Goal: Register for event/course

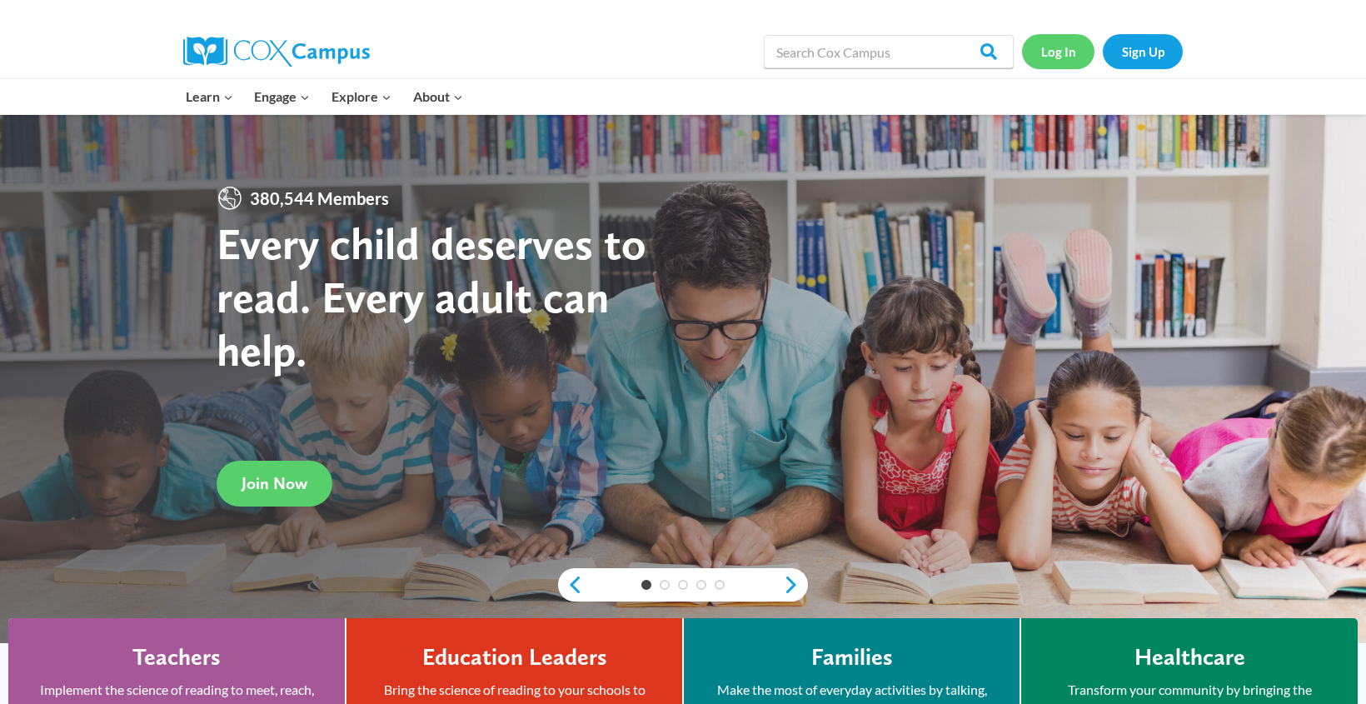
click at [1056, 52] on link "Log In" at bounding box center [1058, 51] width 72 height 34
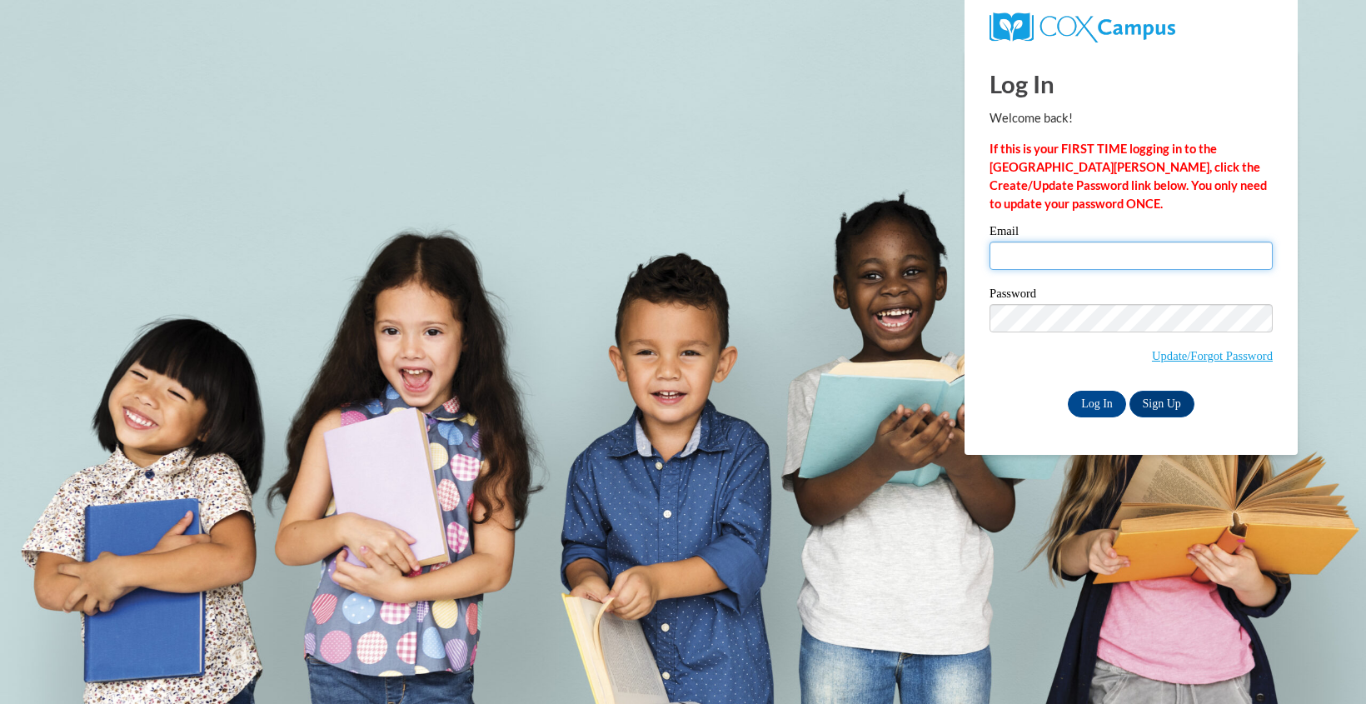
click at [1021, 256] on input "Email" at bounding box center [1131, 256] width 283 height 28
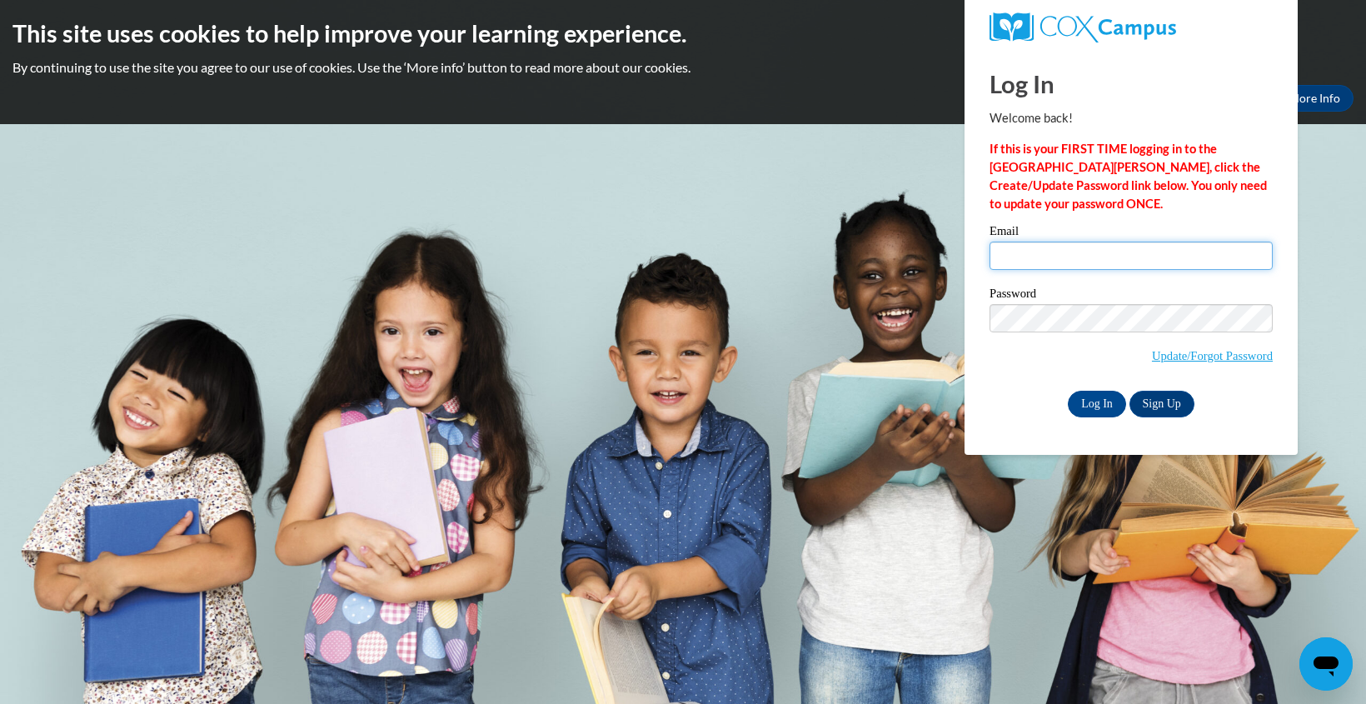
click at [1010, 257] on input "Email" at bounding box center [1131, 256] width 283 height 28
type input "[EMAIL_ADDRESS][DOMAIN_NAME]"
click at [1088, 409] on input "Log In" at bounding box center [1097, 404] width 58 height 27
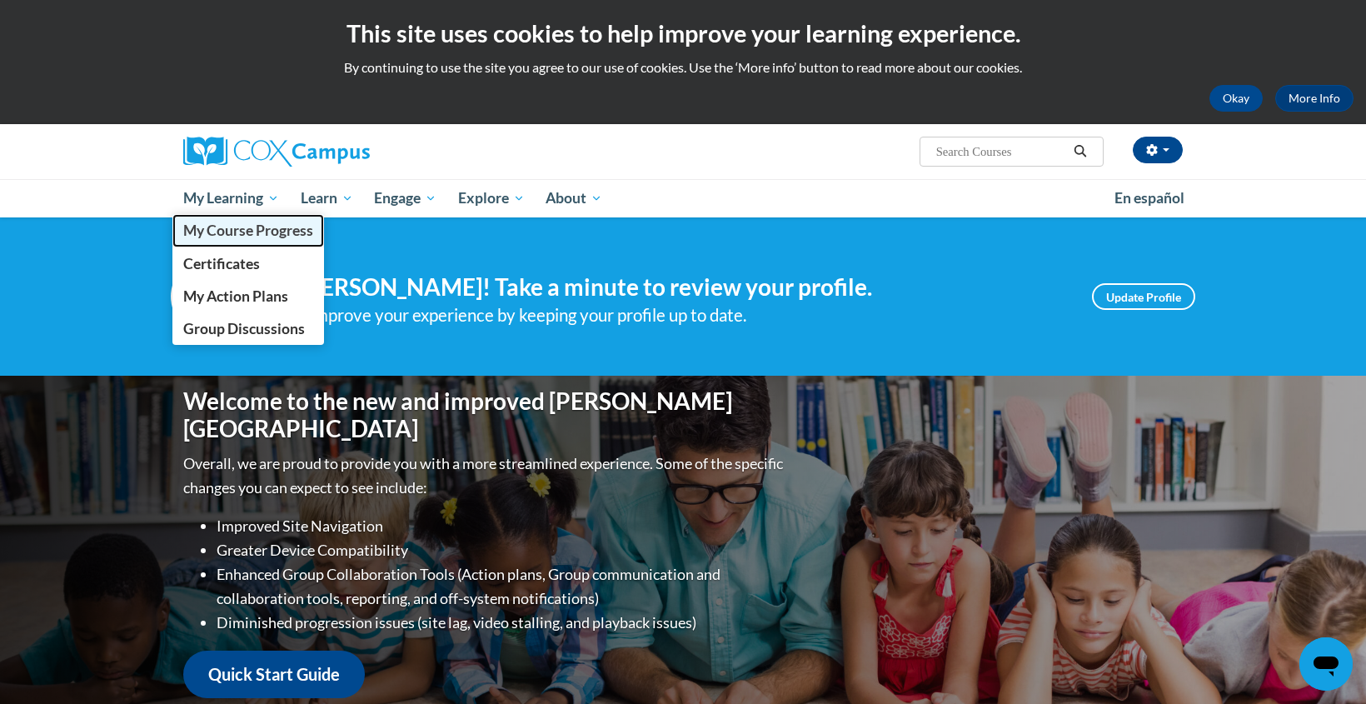
click at [220, 227] on span "My Course Progress" at bounding box center [248, 230] width 130 height 17
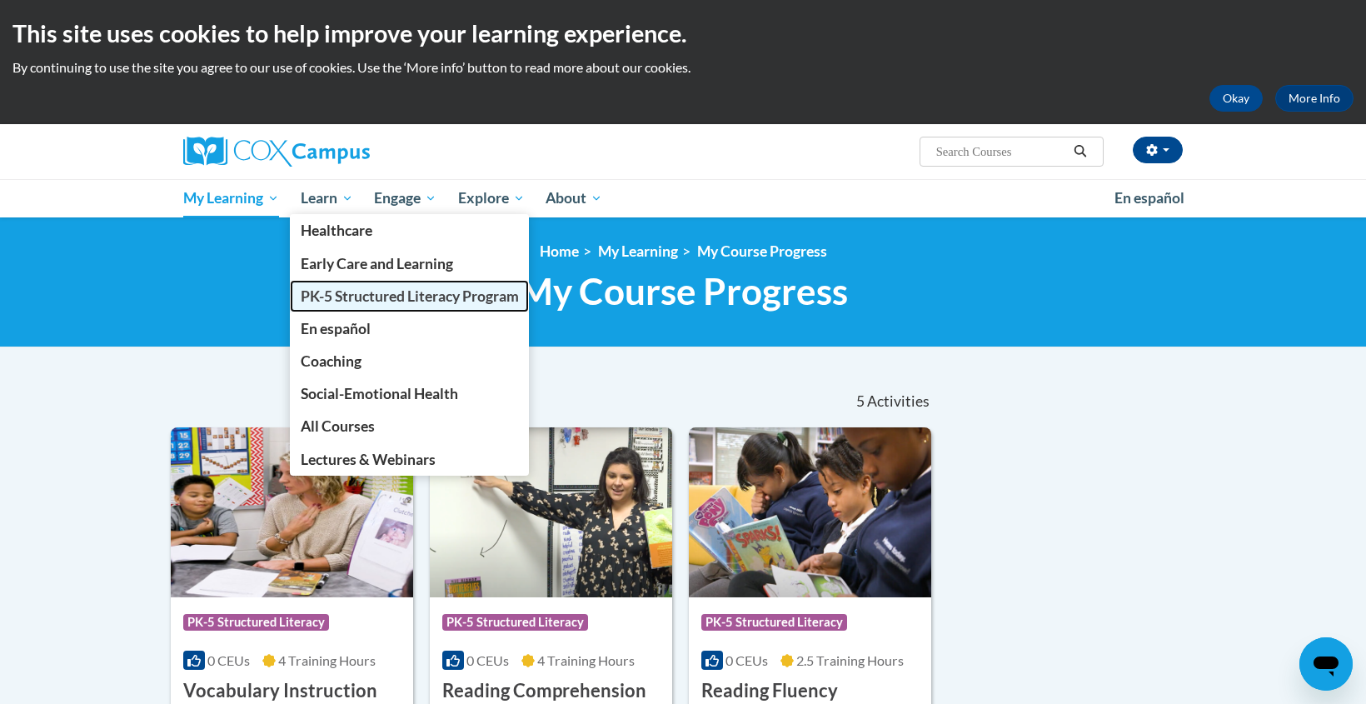
click at [333, 297] on span "PK-5 Structured Literacy Program" at bounding box center [410, 295] width 218 height 17
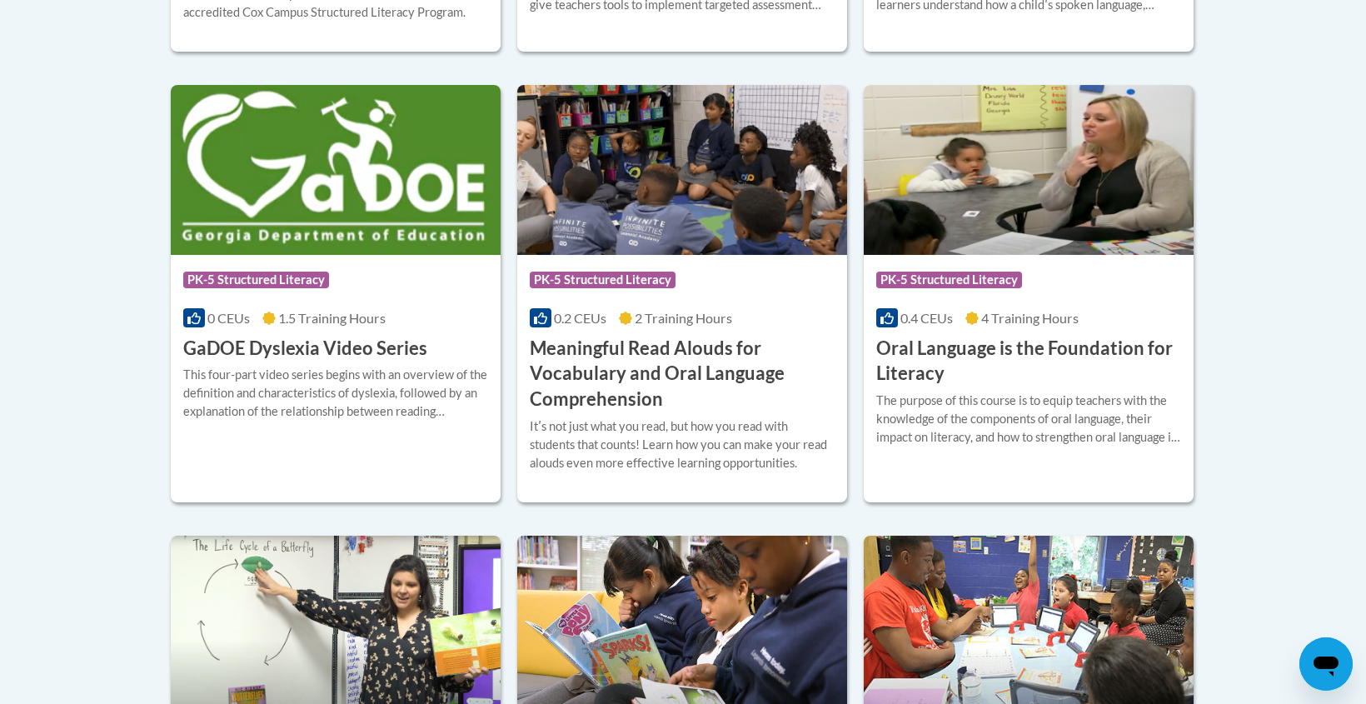
scroll to position [1076, 0]
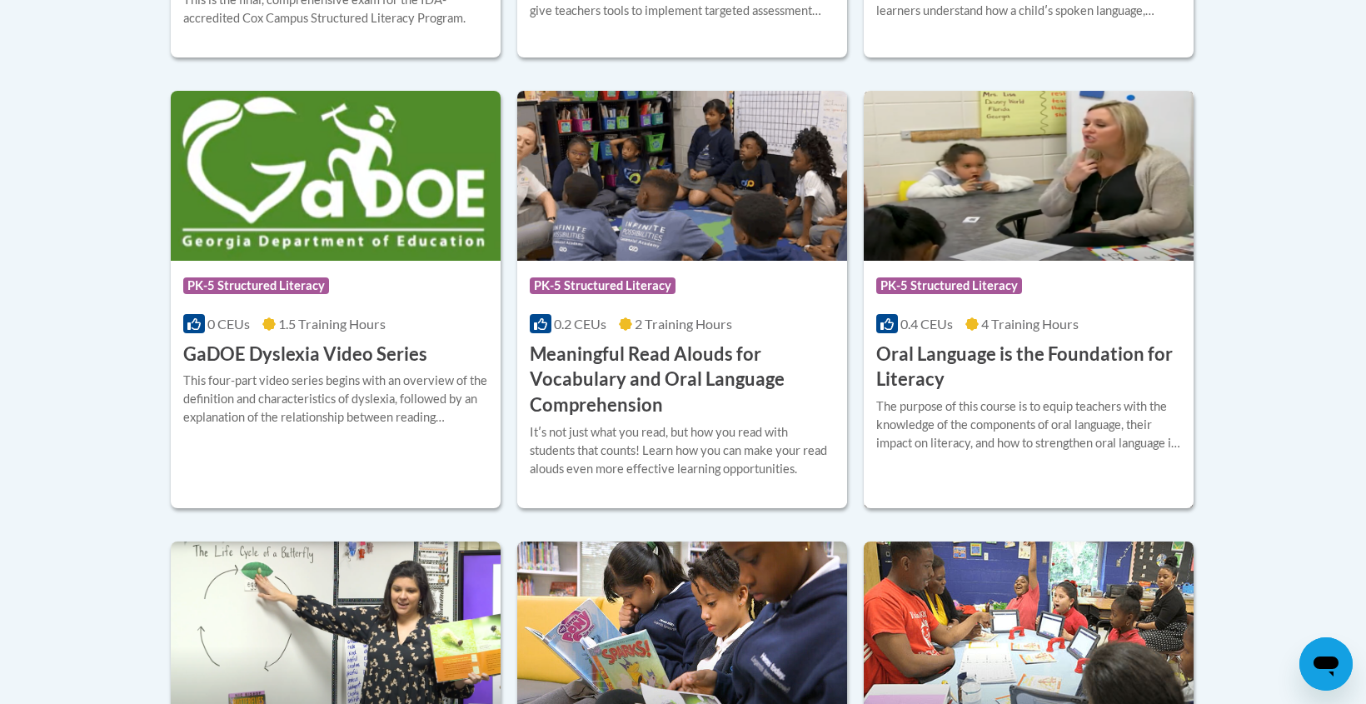
click at [1073, 391] on h3 "Oral Language is the Foundation for Literacy" at bounding box center [1028, 368] width 305 height 52
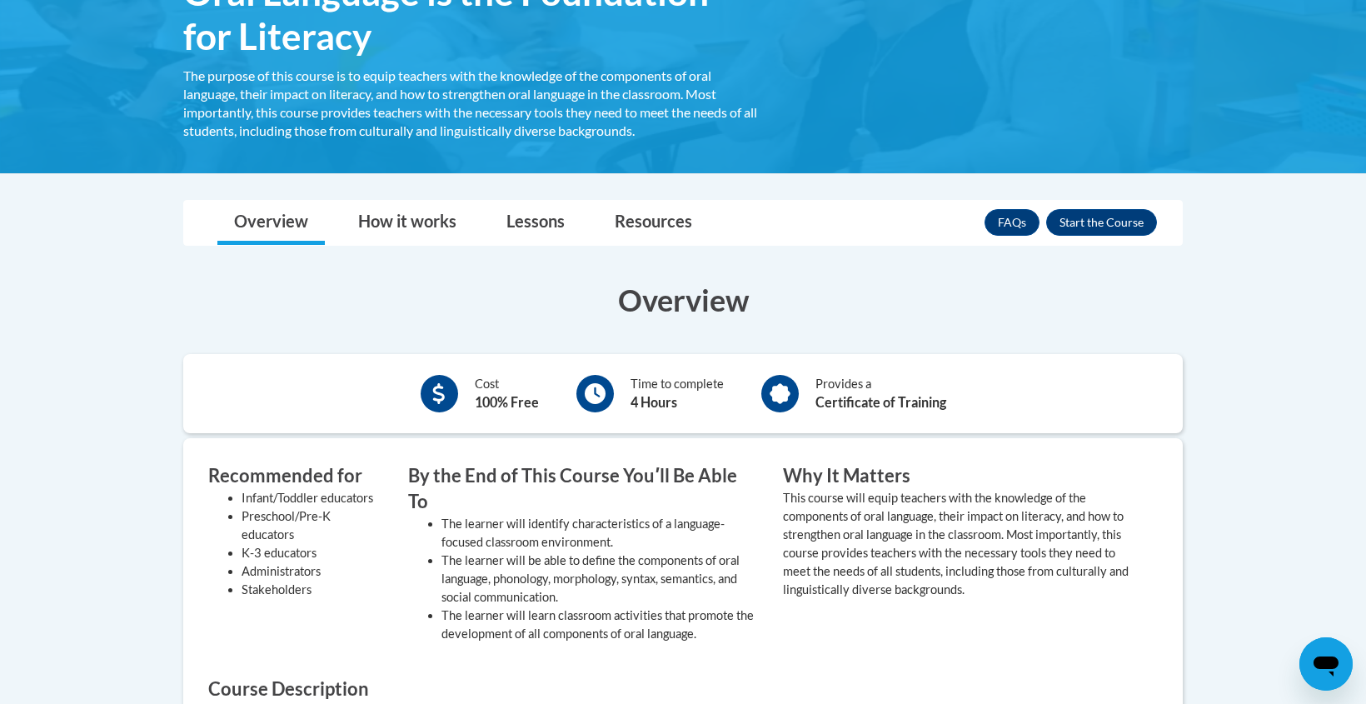
scroll to position [317, 0]
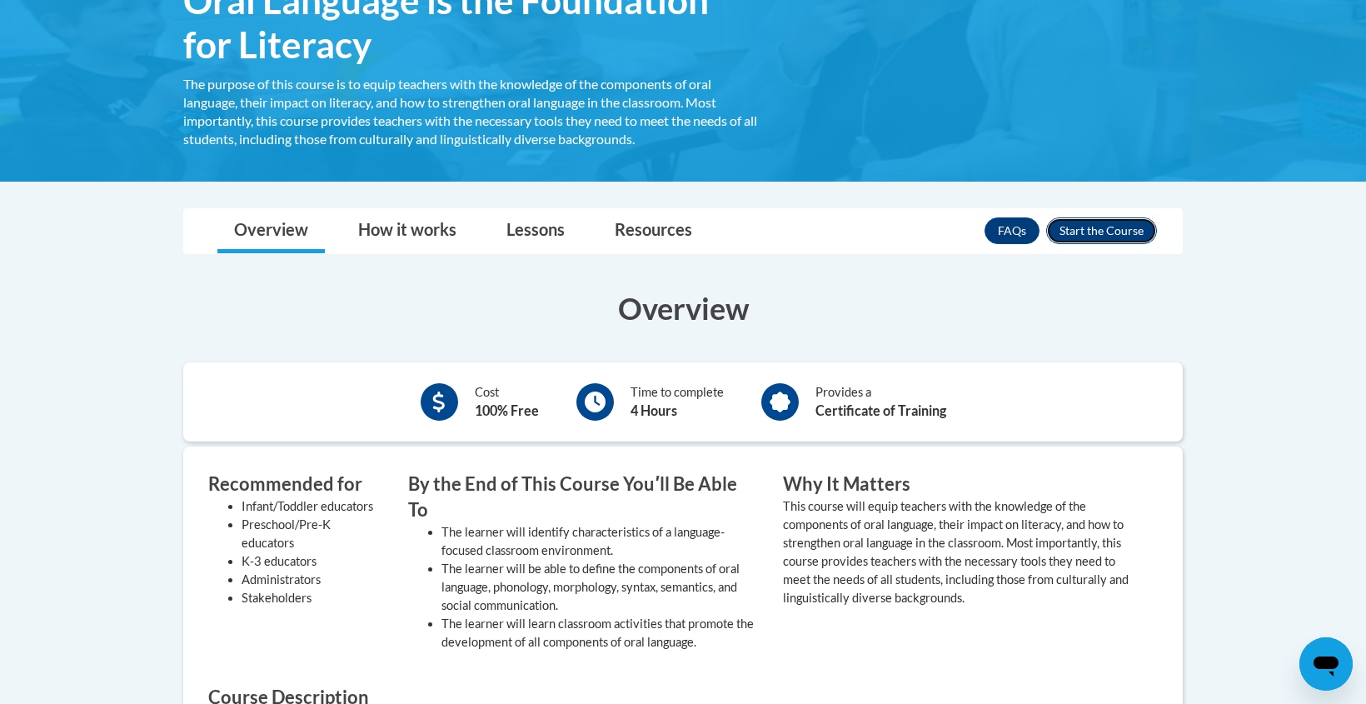
click at [1115, 233] on button "Enroll" at bounding box center [1101, 230] width 111 height 27
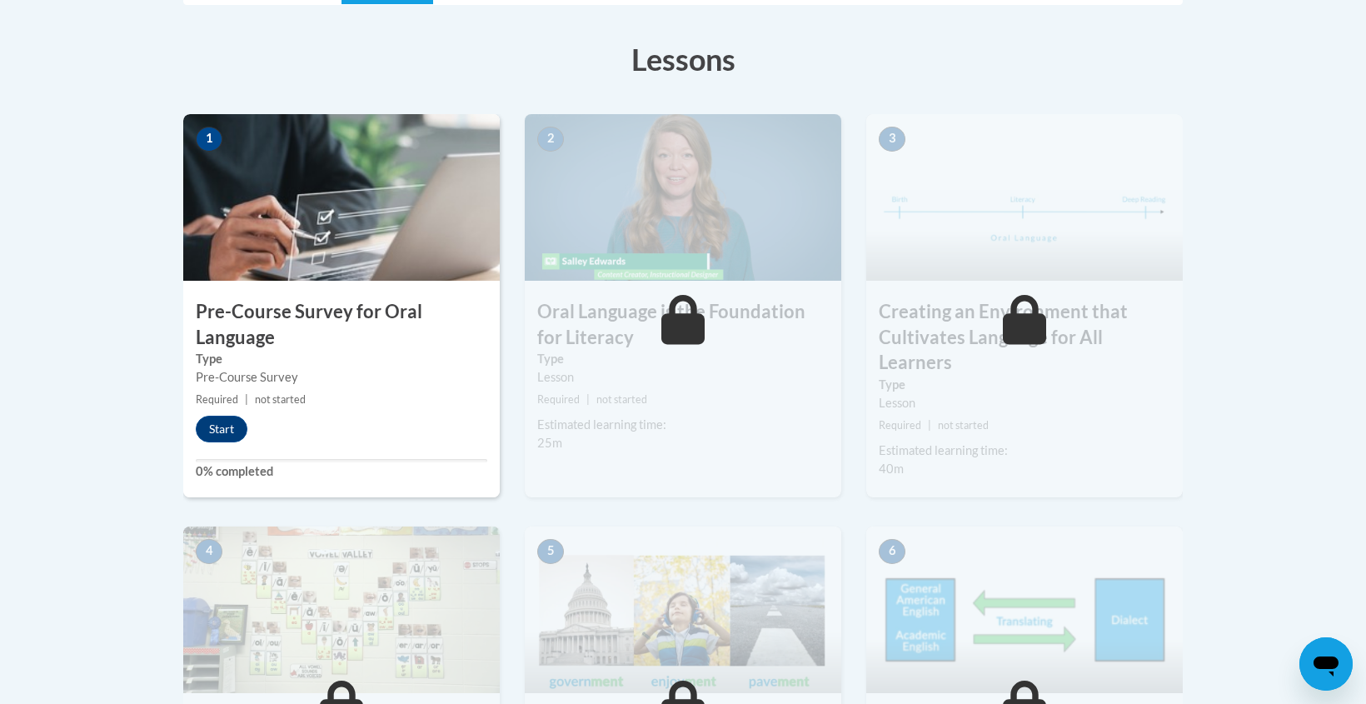
scroll to position [433, 0]
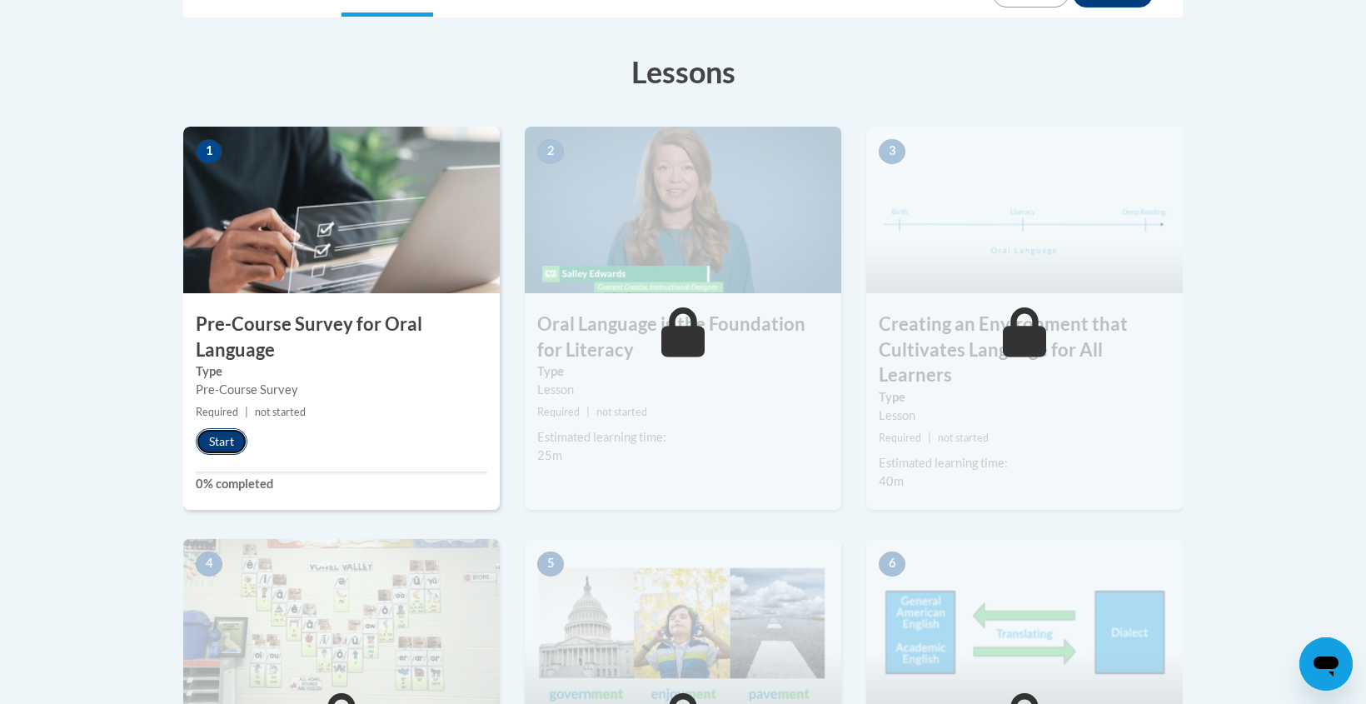
click at [224, 437] on button "Start" at bounding box center [222, 441] width 52 height 27
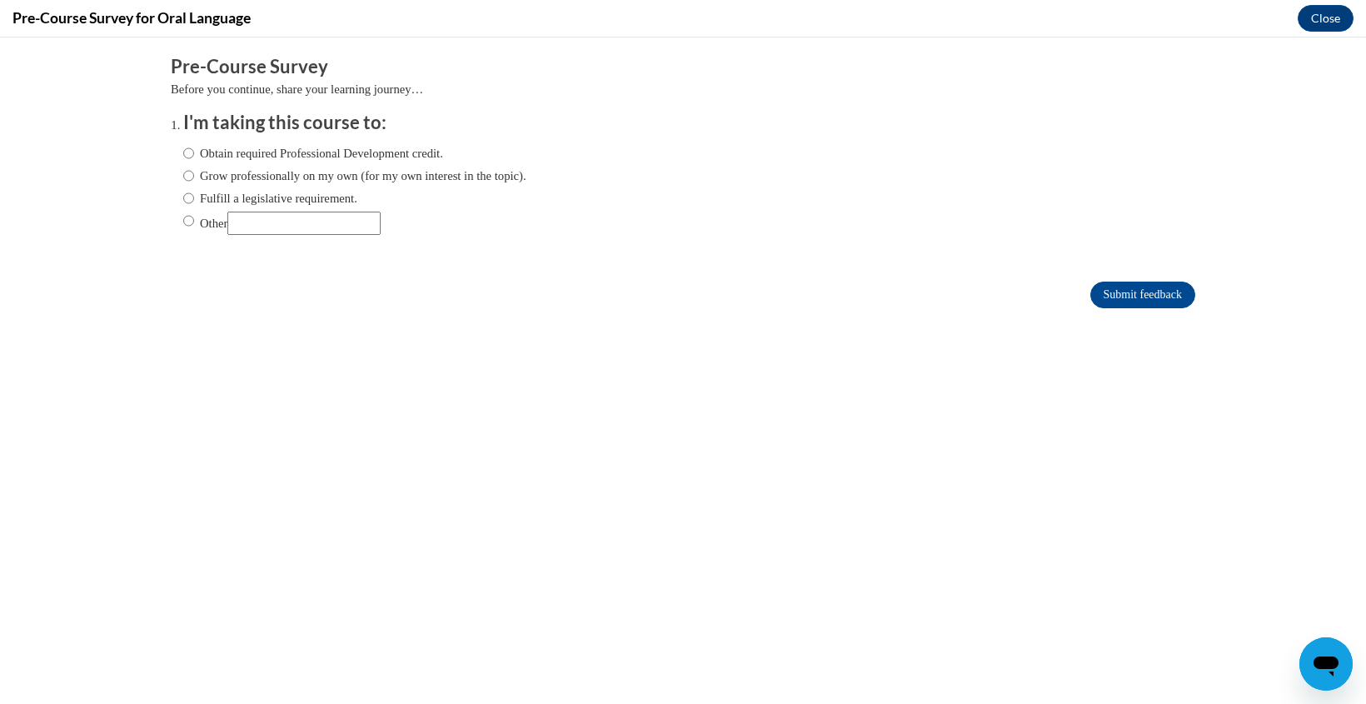
scroll to position [0, 0]
click at [187, 202] on input "Fulfill a legislative requirement." at bounding box center [188, 198] width 11 height 18
radio input "true"
click at [1138, 291] on input "Submit feedback" at bounding box center [1142, 295] width 105 height 27
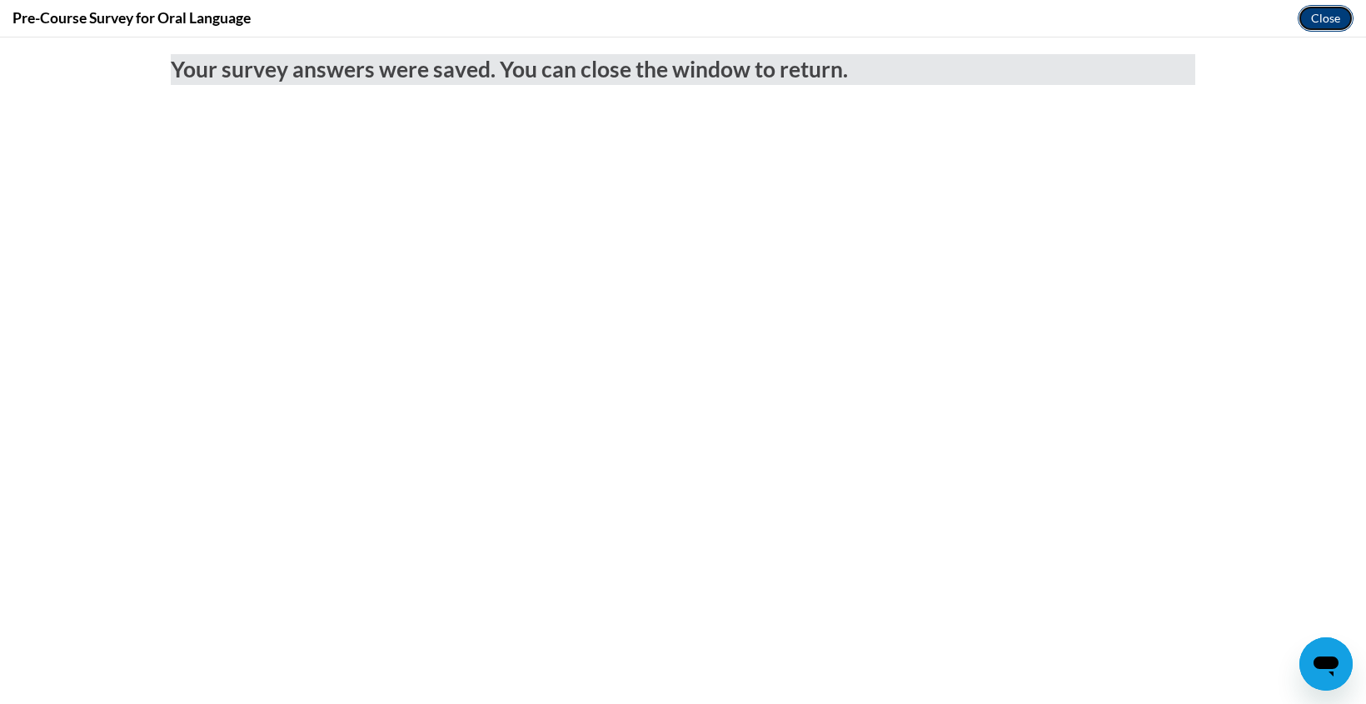
click at [1324, 7] on button "Close" at bounding box center [1326, 18] width 56 height 27
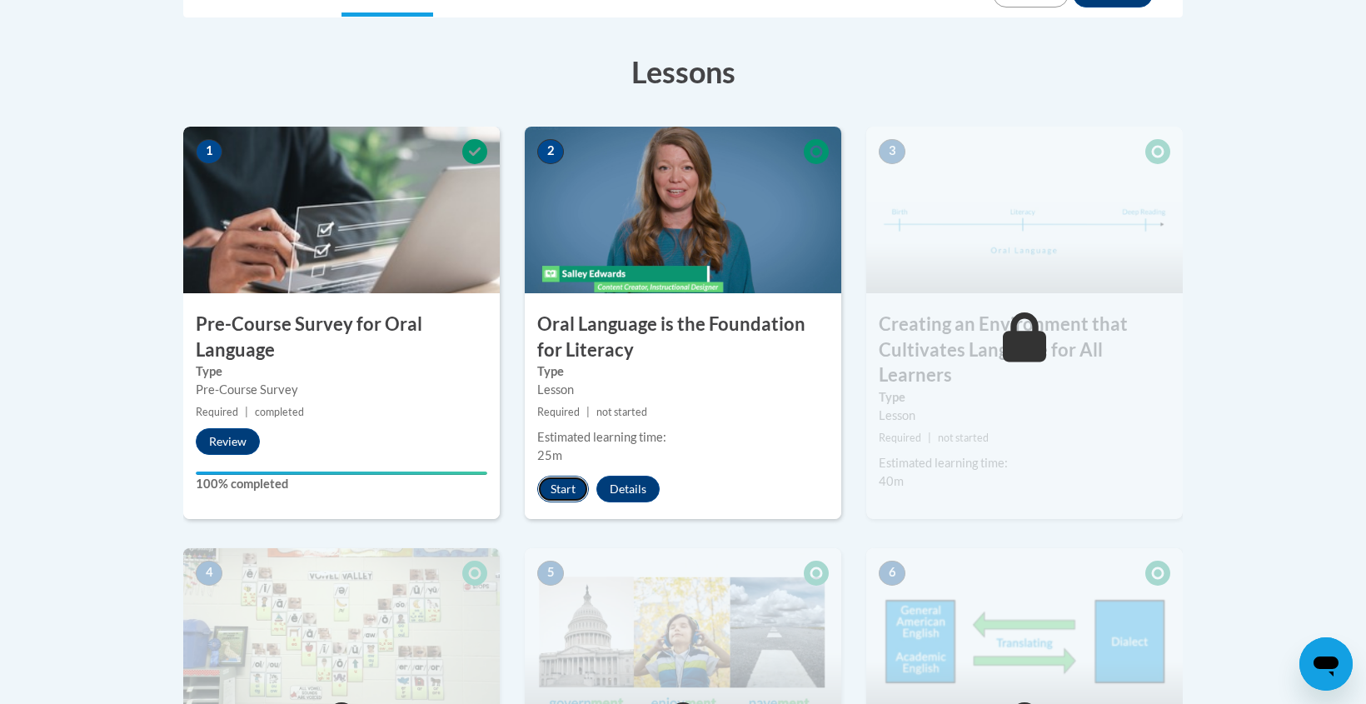
click at [560, 499] on button "Start" at bounding box center [563, 489] width 52 height 27
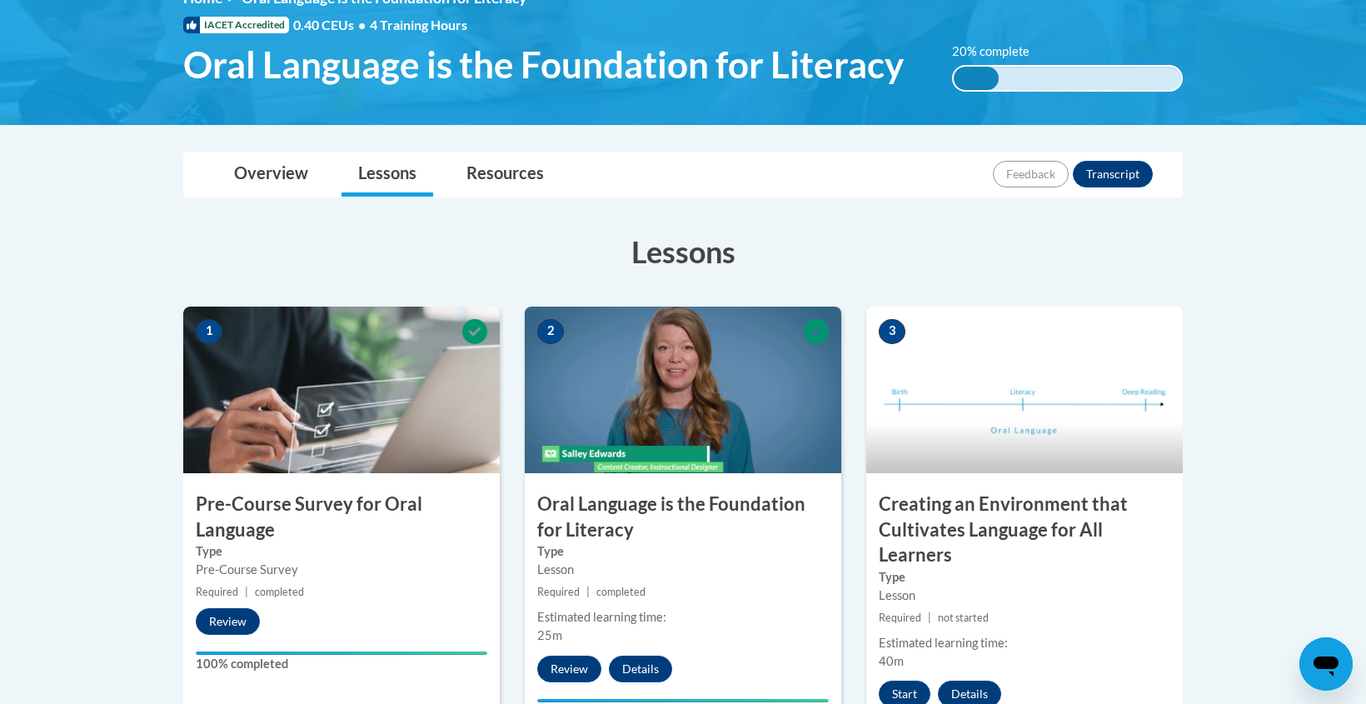
scroll to position [257, 0]
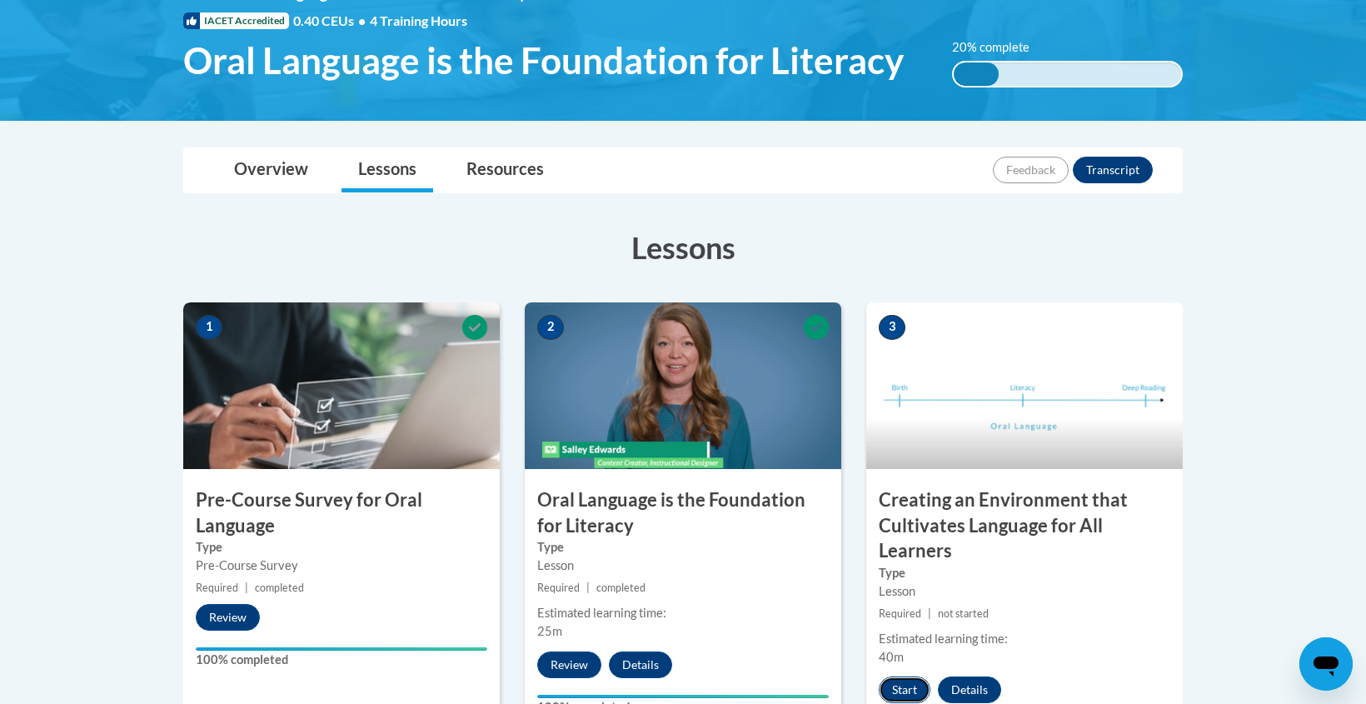
click at [900, 692] on button "Start" at bounding box center [905, 689] width 52 height 27
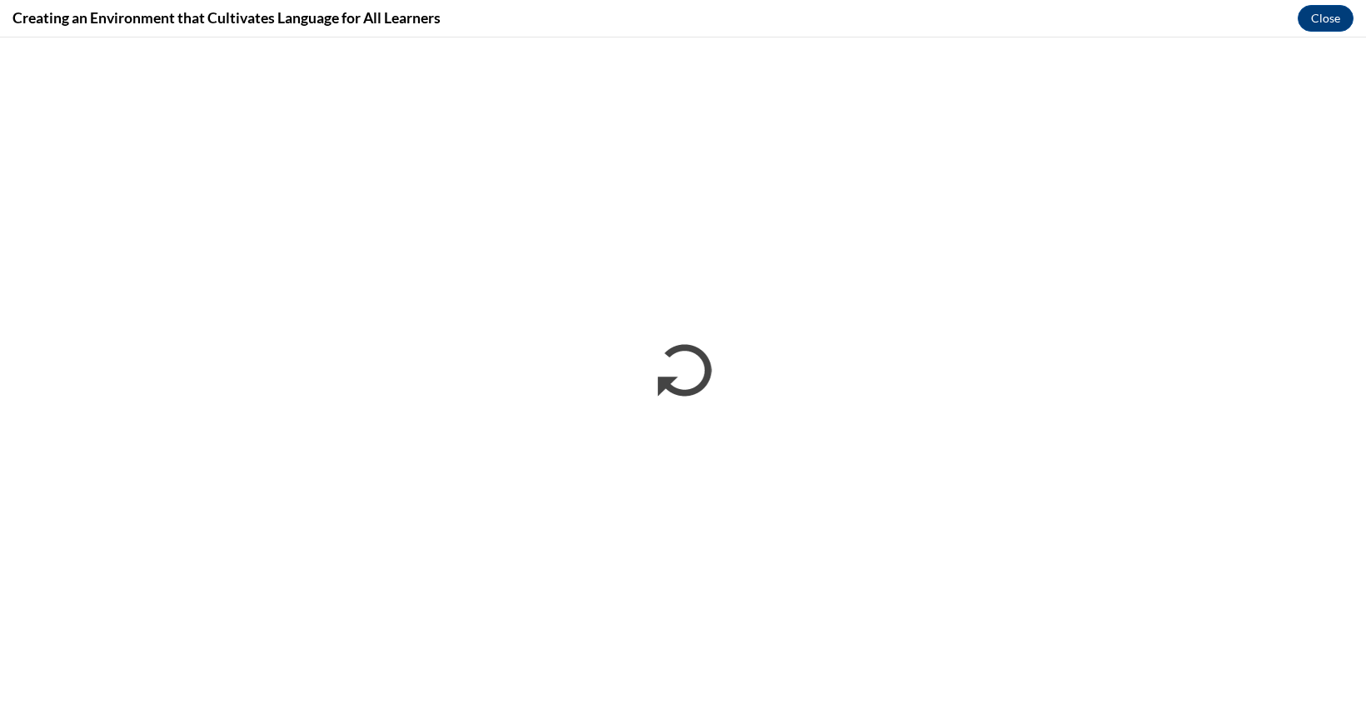
scroll to position [0, 0]
